Goal: Book appointment/travel/reservation

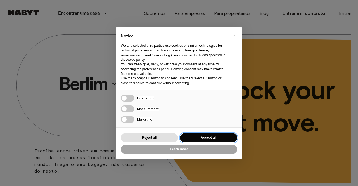
click at [210, 133] on button "Accept all" at bounding box center [208, 137] width 57 height 9
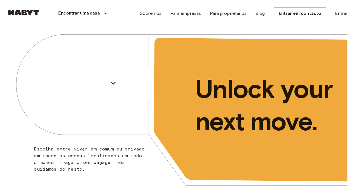
click at [217, 137] on p "Unlock your next move." at bounding box center [266, 105] width 143 height 65
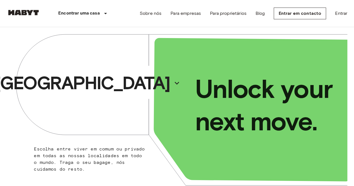
click at [92, 16] on p "Encontrar uma casa" at bounding box center [79, 13] width 42 height 7
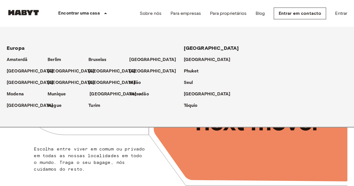
click at [92, 94] on p "[GEOGRAPHIC_DATA]" at bounding box center [112, 94] width 47 height 7
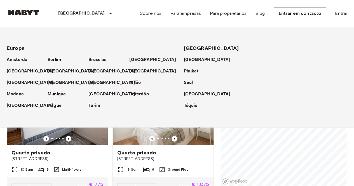
click at [214, 159] on div "Private rooms and apartments for rent in [GEOGRAPHIC_DATA] Move-in date ​ Move-…" at bounding box center [177, 106] width 340 height 159
click at [64, 16] on p "[GEOGRAPHIC_DATA]" at bounding box center [81, 13] width 47 height 7
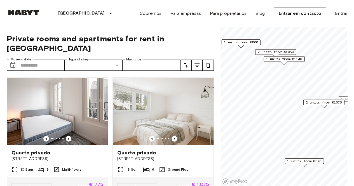
click at [197, 63] on icon "tune" at bounding box center [196, 64] width 5 height 3
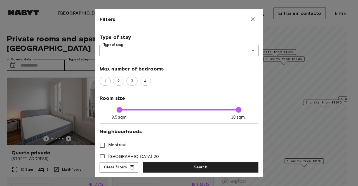
scroll to position [61, 0]
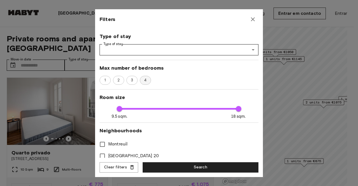
click at [145, 79] on span "4" at bounding box center [145, 80] width 9 height 6
type input "****"
click at [214, 170] on button "Search" at bounding box center [201, 167] width 116 height 10
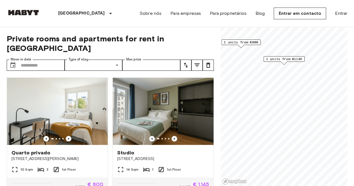
click at [195, 63] on icon "tune" at bounding box center [196, 64] width 5 height 3
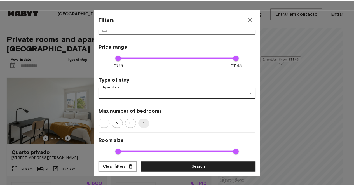
scroll to position [49, 0]
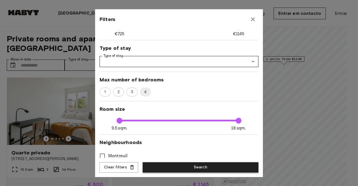
click at [211, 168] on button "Search" at bounding box center [201, 167] width 116 height 10
